Goal: Information Seeking & Learning: Compare options

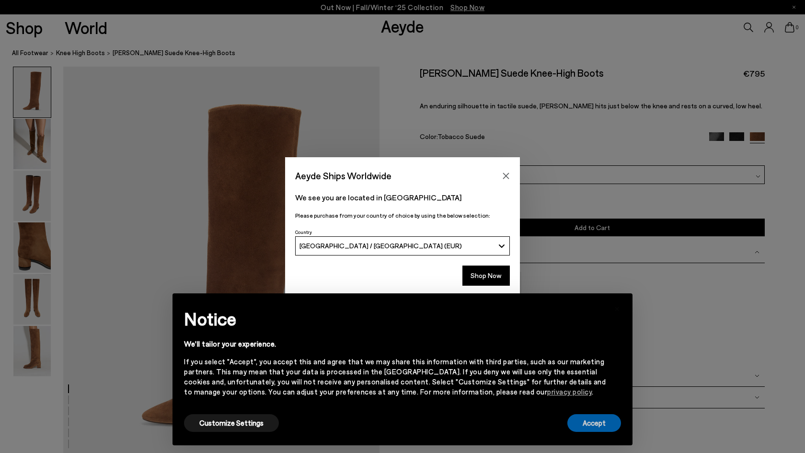
click at [589, 419] on button "Accept" at bounding box center [594, 423] width 54 height 18
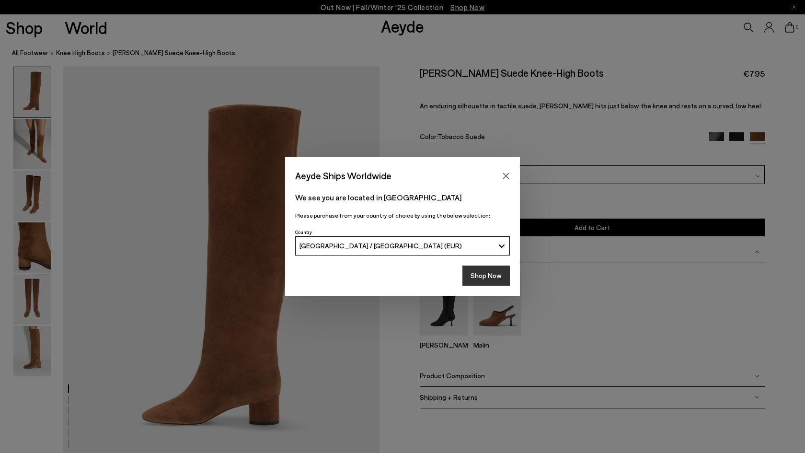
click at [483, 270] on button "Shop Now" at bounding box center [485, 275] width 47 height 20
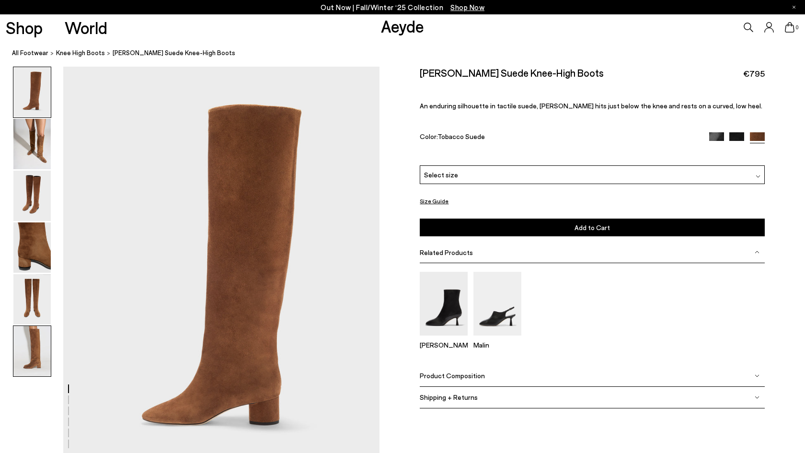
click at [33, 341] on img at bounding box center [31, 351] width 37 height 50
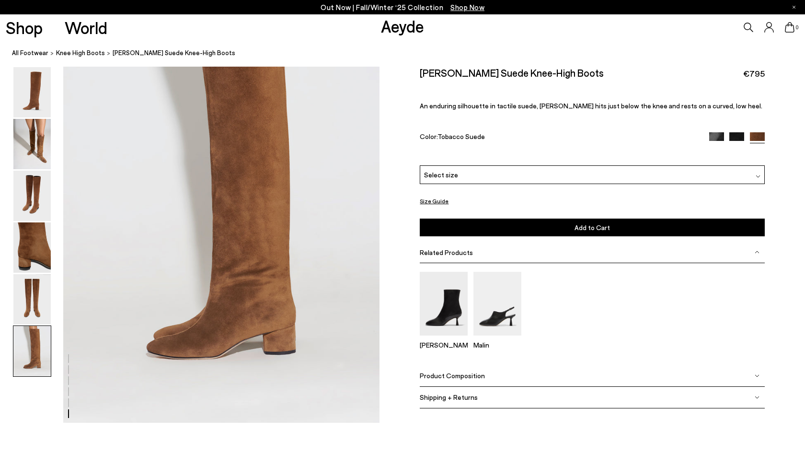
click at [739, 136] on img at bounding box center [736, 139] width 15 height 15
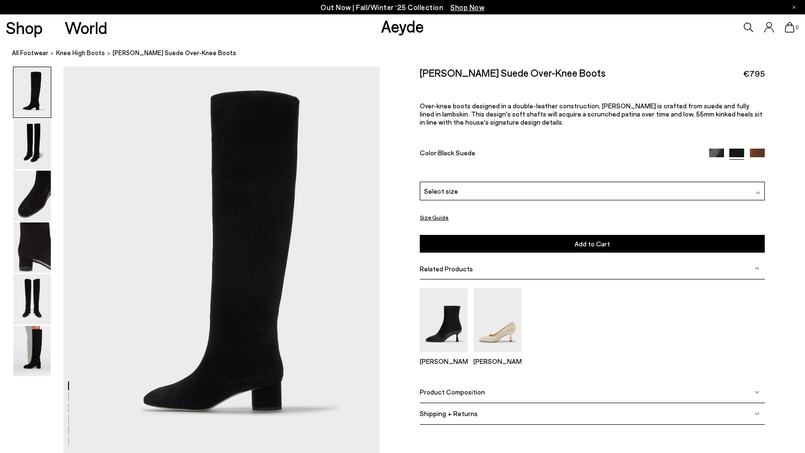
click at [753, 150] on img at bounding box center [757, 156] width 15 height 15
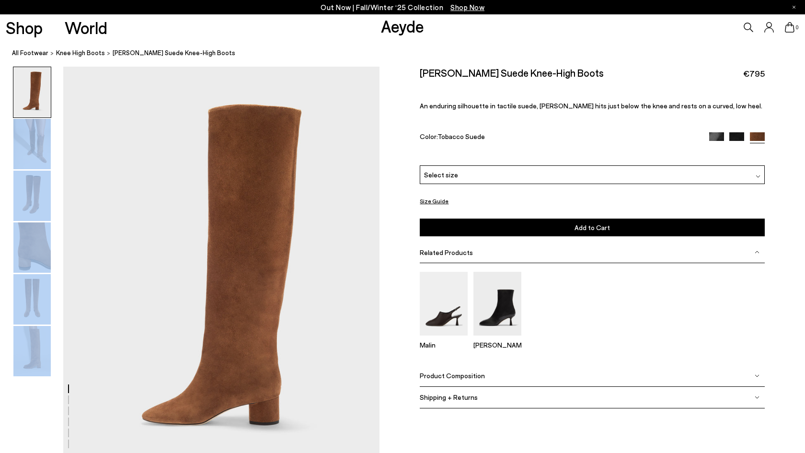
click at [39, 134] on img at bounding box center [31, 144] width 37 height 50
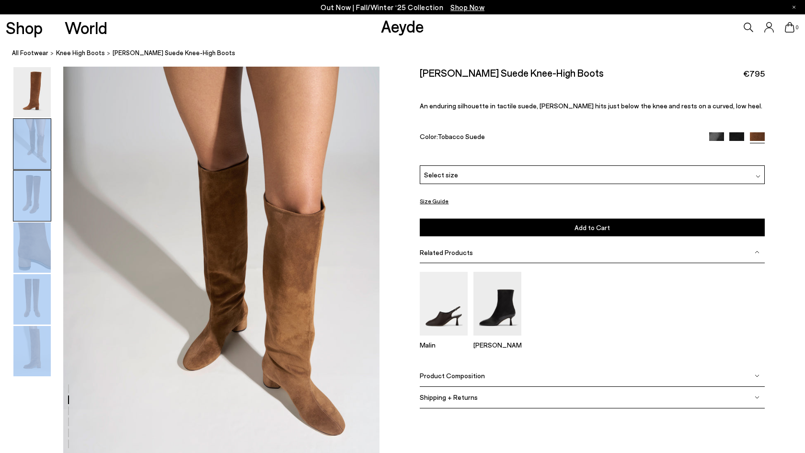
click at [36, 182] on img at bounding box center [31, 196] width 37 height 50
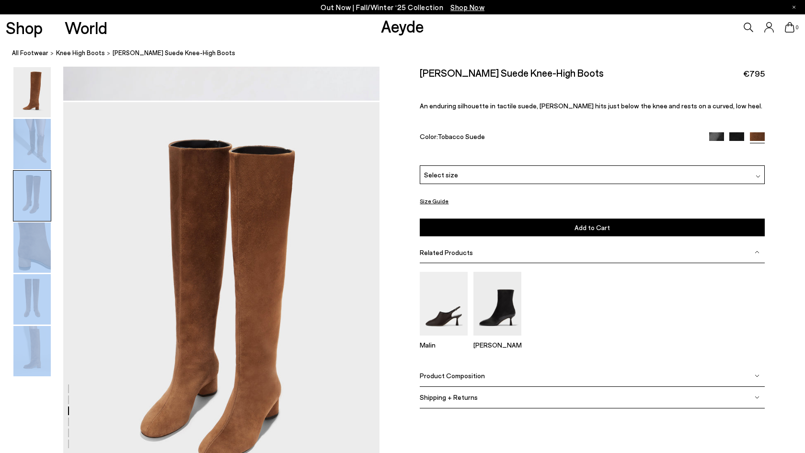
scroll to position [847, 0]
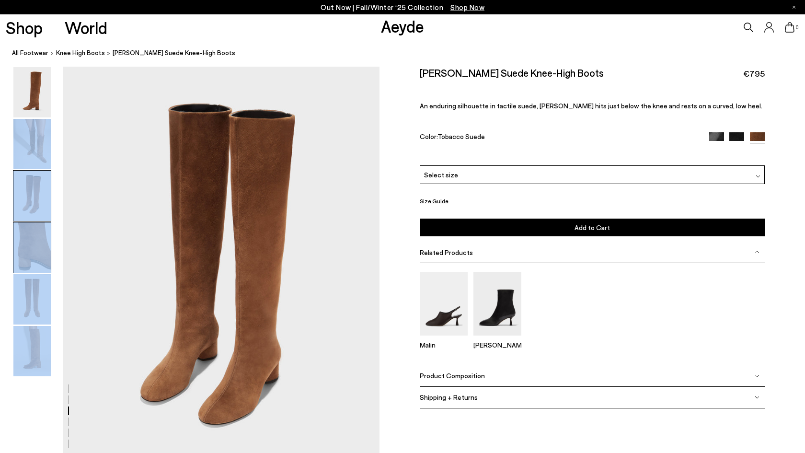
click at [32, 241] on img at bounding box center [31, 247] width 37 height 50
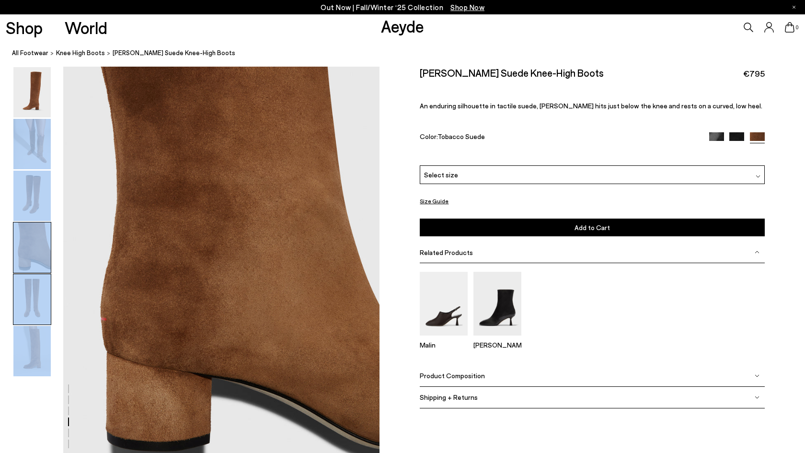
click at [25, 311] on img at bounding box center [31, 299] width 37 height 50
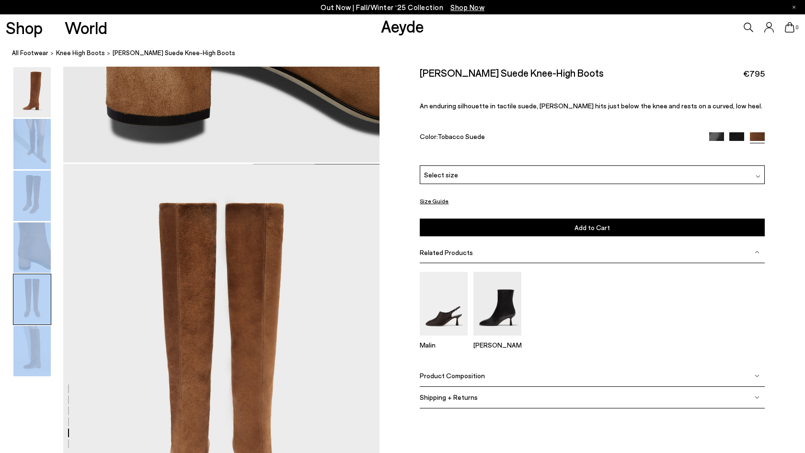
scroll to position [1694, 0]
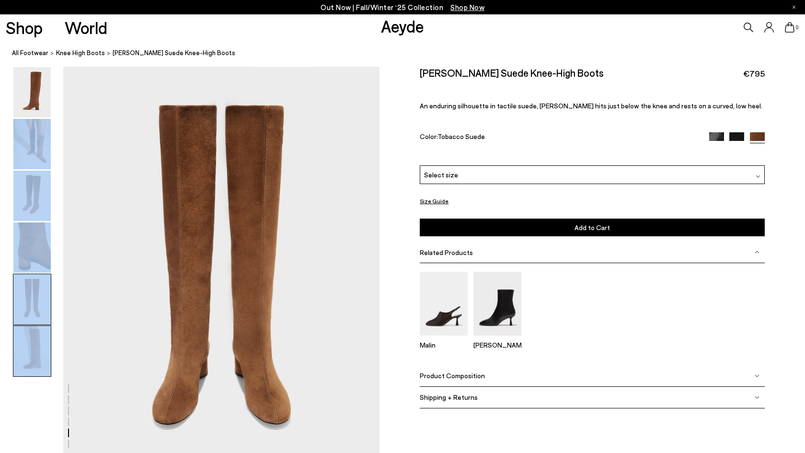
click at [37, 351] on img at bounding box center [31, 351] width 37 height 50
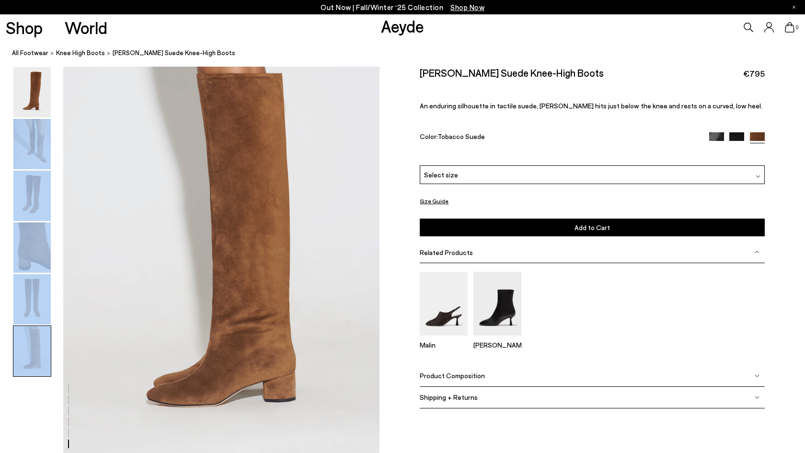
scroll to position [2183, 0]
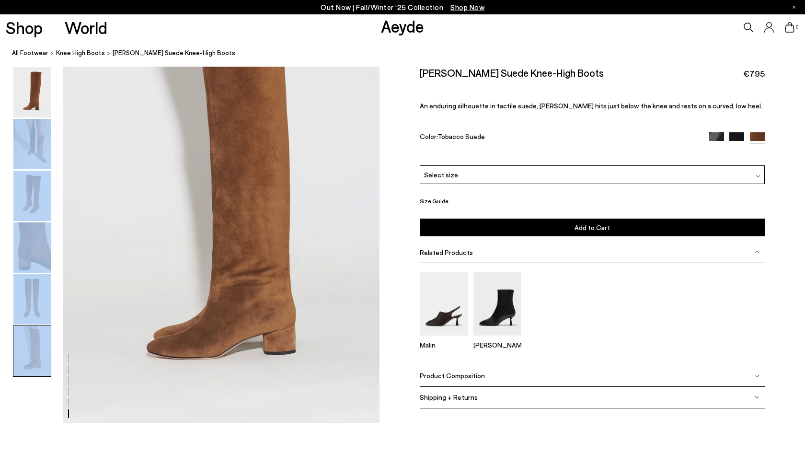
click at [740, 133] on img at bounding box center [736, 139] width 15 height 15
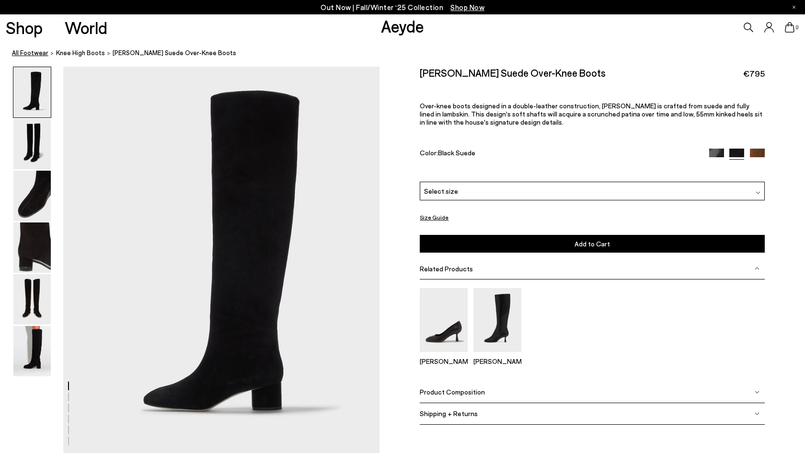
click at [36, 54] on link "All Footwear" at bounding box center [30, 53] width 36 height 10
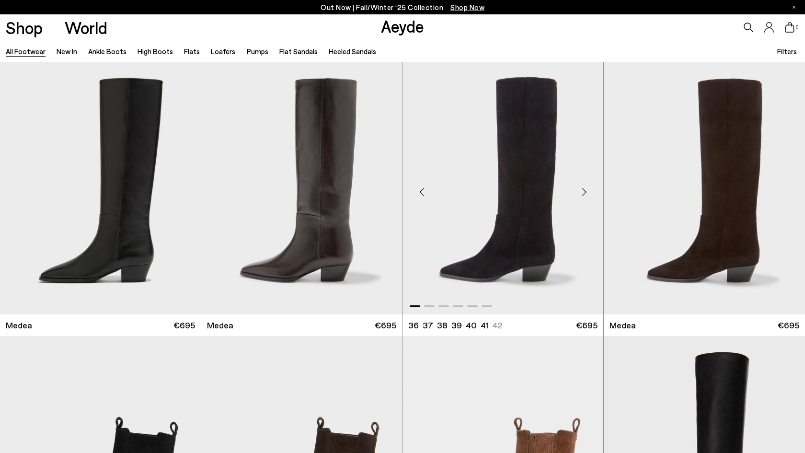
click at [547, 210] on img "1 / 6" at bounding box center [503, 188] width 201 height 253
